Goal: Transaction & Acquisition: Purchase product/service

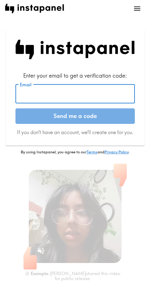
click at [25, 94] on input "Email" at bounding box center [76, 93] width 120 height 19
paste input "[EMAIL_ADDRESS][DOMAIN_NAME]"
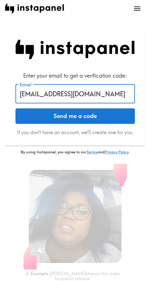
type input "[EMAIL_ADDRESS][DOMAIN_NAME]"
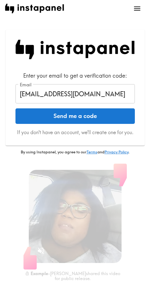
drag, startPoint x: 50, startPoint y: 116, endPoint x: 57, endPoint y: 120, distance: 7.9
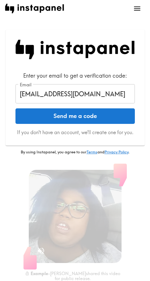
click at [50, 116] on button "Send me a code" at bounding box center [76, 116] width 120 height 16
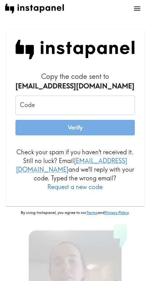
click at [38, 105] on input "Code" at bounding box center [76, 105] width 120 height 19
paste input "4i7_dBm_He6"
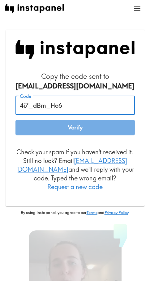
type input "4i7_dBm_He6"
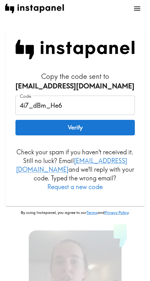
drag, startPoint x: 88, startPoint y: 127, endPoint x: 86, endPoint y: 132, distance: 5.6
click at [88, 127] on button "Verify" at bounding box center [76, 128] width 120 height 16
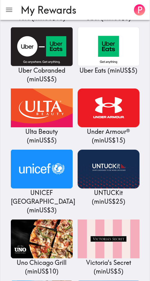
scroll to position [7589, 0]
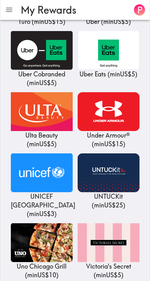
drag, startPoint x: 106, startPoint y: 163, endPoint x: 101, endPoint y: 170, distance: 8.9
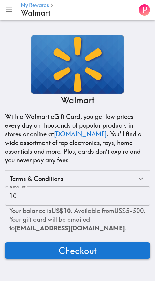
click at [61, 253] on span "Checkout" at bounding box center [78, 250] width 38 height 12
